Goal: Information Seeking & Learning: Learn about a topic

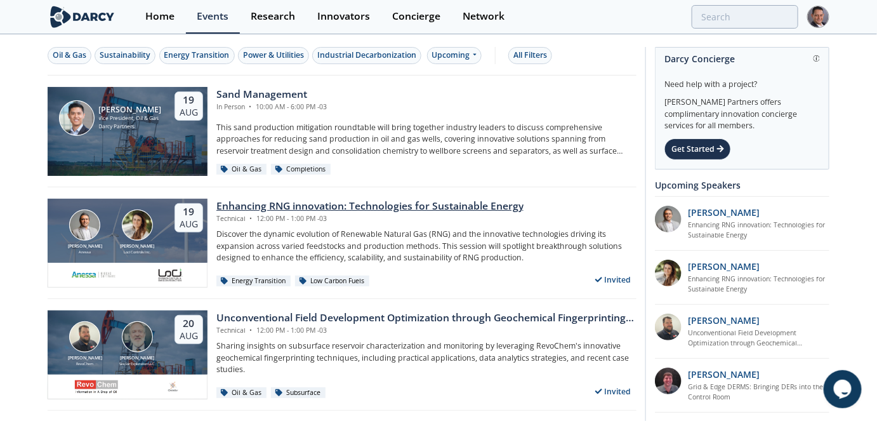
click at [419, 207] on div "Enhancing RNG innovation: Technologies for Sustainable Energy" at bounding box center [369, 206] width 307 height 15
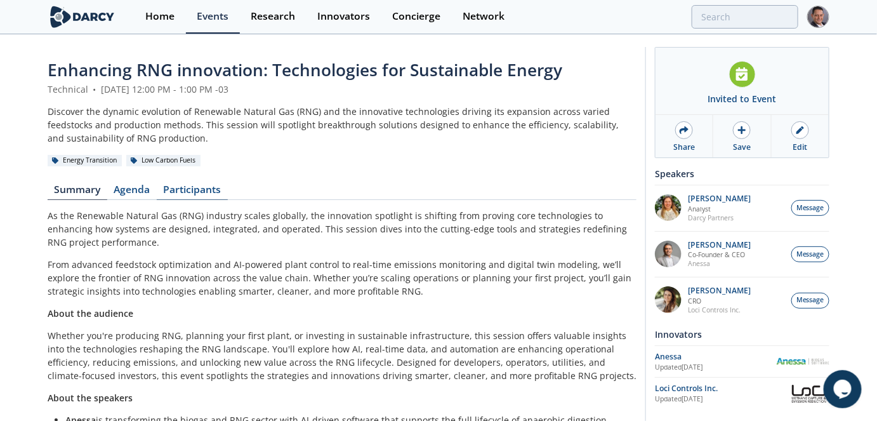
click at [209, 192] on link "Participants" at bounding box center [192, 192] width 71 height 15
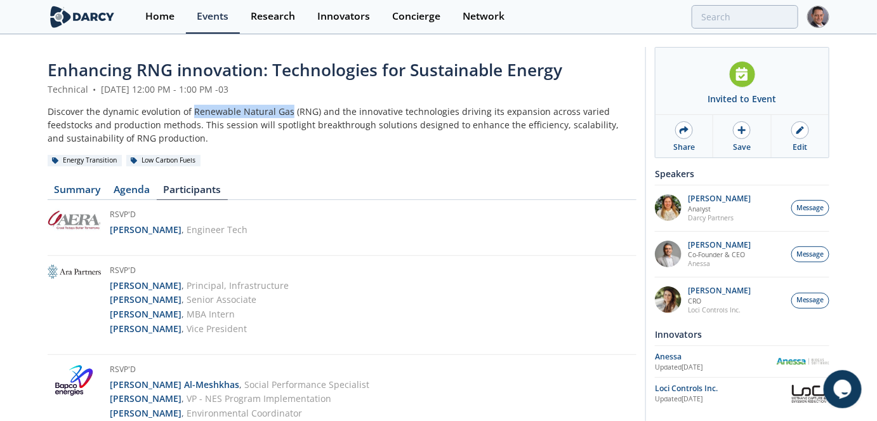
drag, startPoint x: 286, startPoint y: 114, endPoint x: 189, endPoint y: 108, distance: 97.2
click at [189, 108] on div "Discover the dynamic evolution of Renewable Natural Gas (RNG) and the innovativ…" at bounding box center [342, 125] width 589 height 40
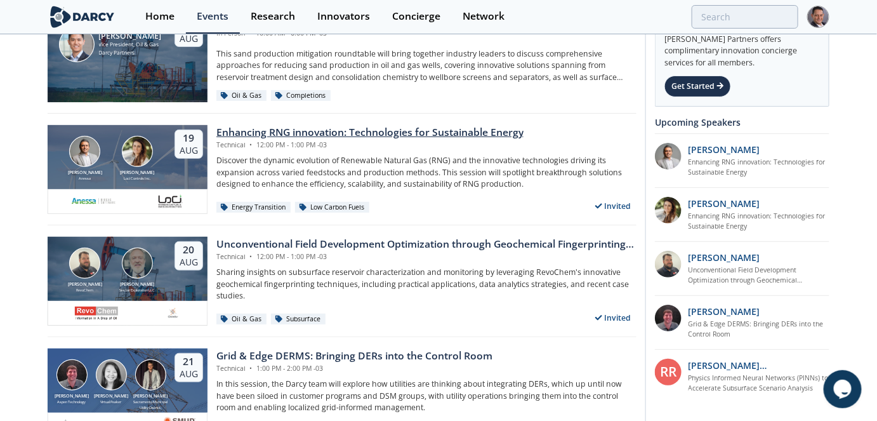
scroll to position [115, 0]
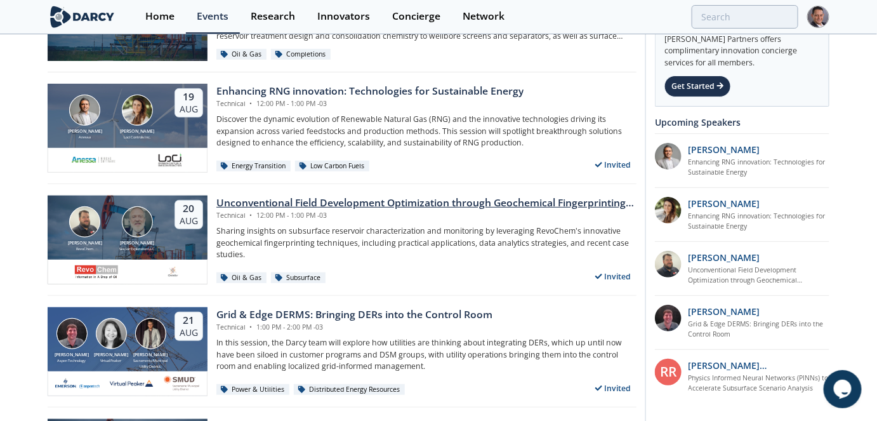
click at [402, 202] on div "Unconventional Field Development Optimization through Geochemical Fingerprintin…" at bounding box center [426, 202] width 420 height 15
